Goal: Transaction & Acquisition: Book appointment/travel/reservation

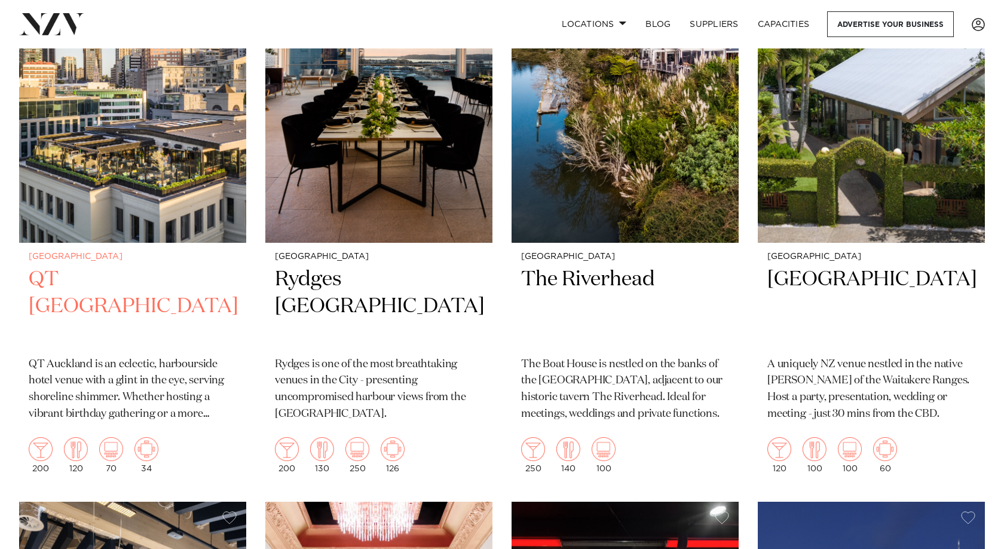
scroll to position [956, 0]
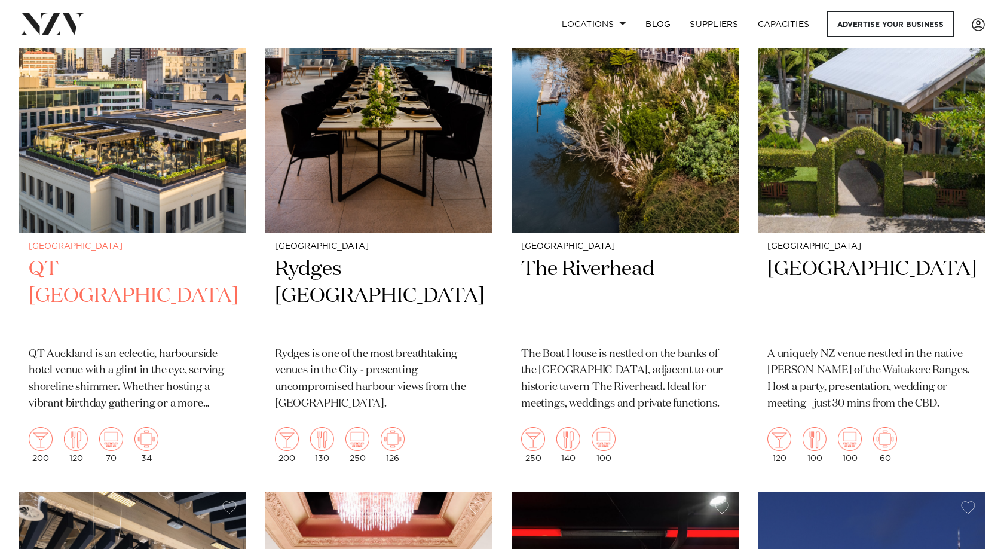
click at [92, 180] on img at bounding box center [132, 80] width 227 height 305
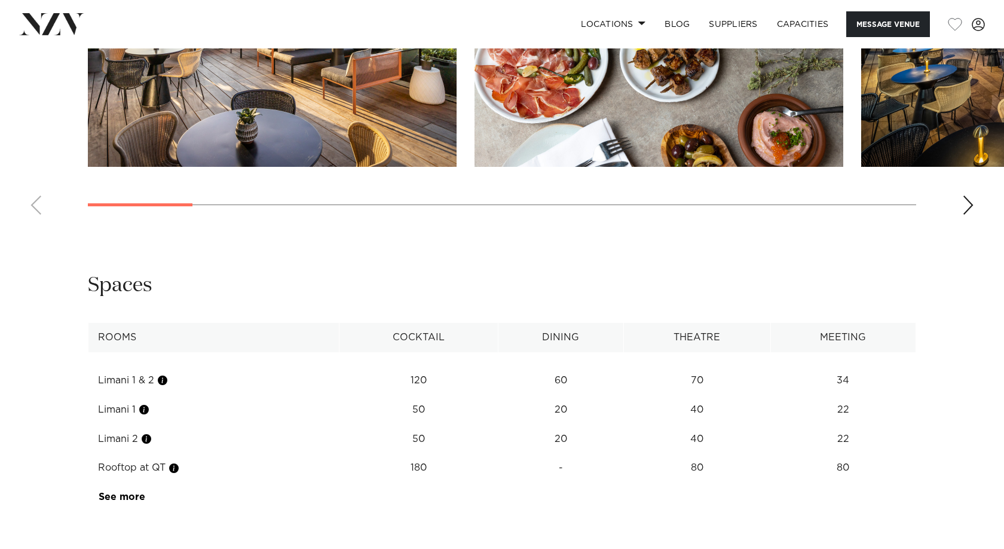
scroll to position [1729, 0]
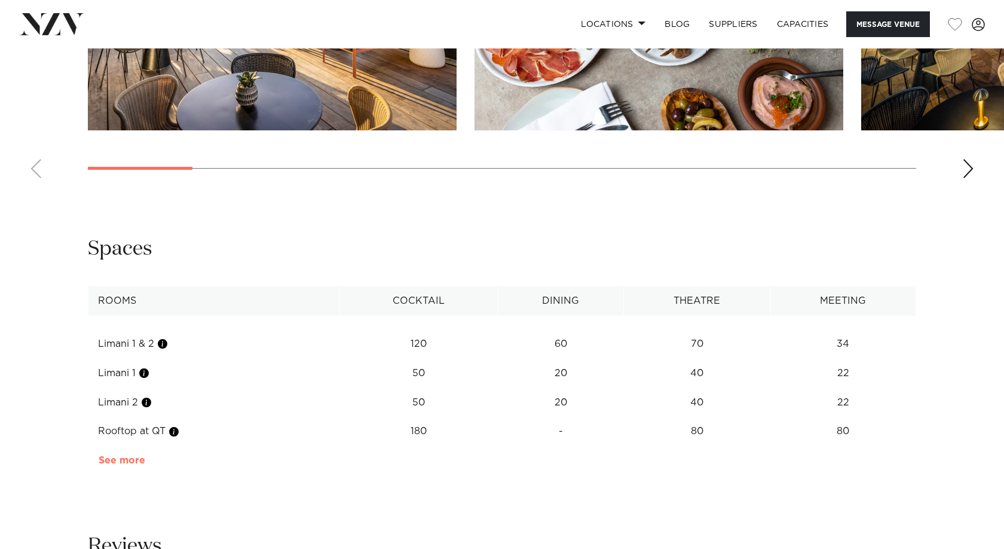
click at [128, 455] on link "See more" at bounding box center [145, 460] width 93 height 10
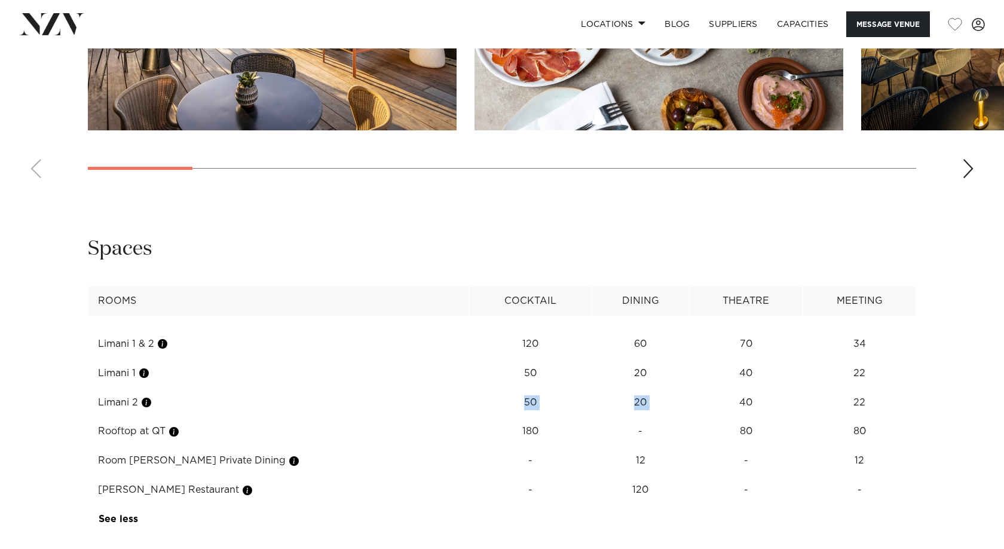
drag, startPoint x: 493, startPoint y: 375, endPoint x: 693, endPoint y: 375, distance: 199.6
click at [693, 388] on tr "Limani 2 50 20 40 22" at bounding box center [502, 402] width 828 height 29
click at [693, 388] on td "40" at bounding box center [746, 402] width 114 height 29
